Goal: Task Accomplishment & Management: Use online tool/utility

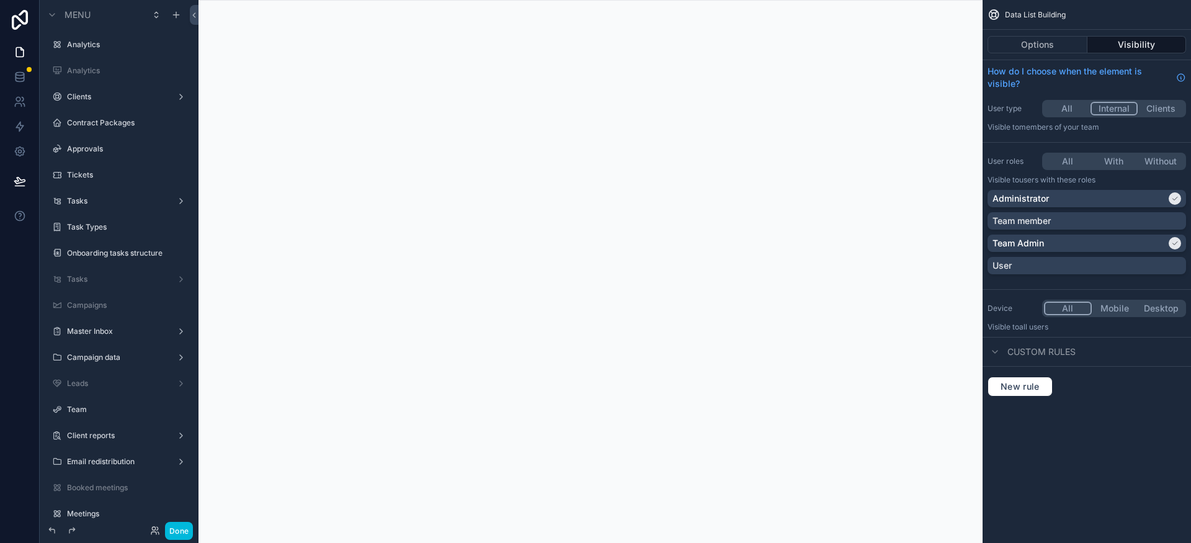
scroll to position [262, 0]
